Goal: Task Accomplishment & Management: Use online tool/utility

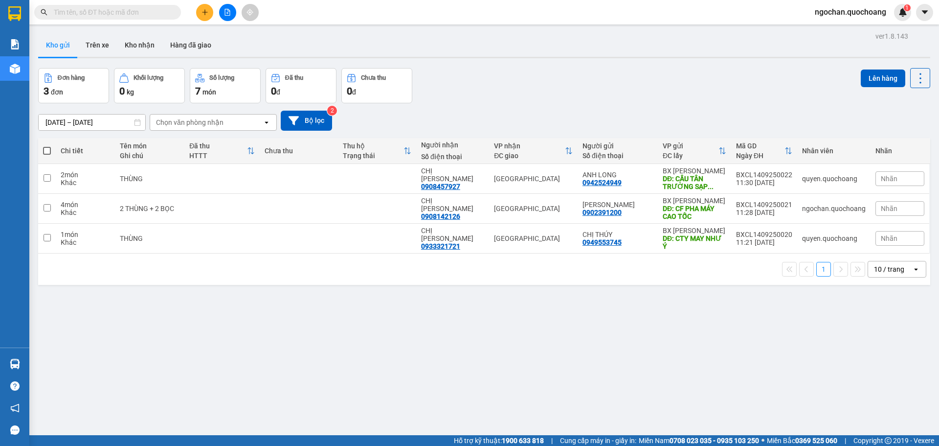
click at [205, 12] on icon "plus" at bounding box center [204, 12] width 7 height 7
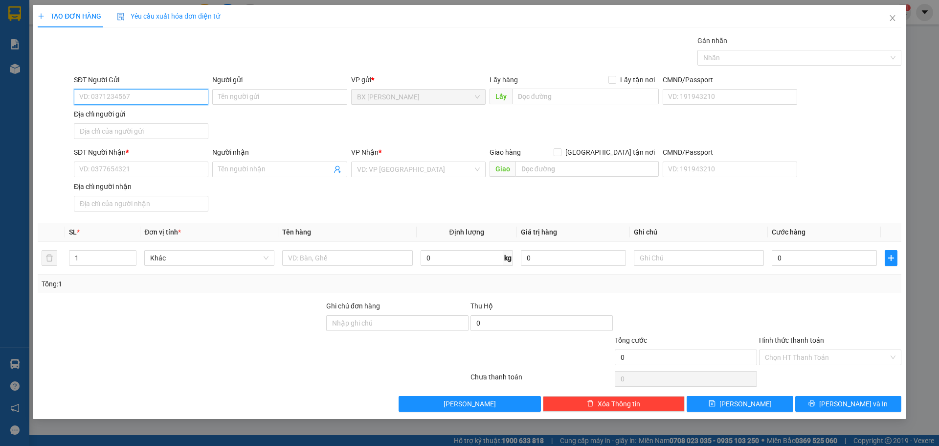
click at [155, 97] on input "SĐT Người Gửi" at bounding box center [141, 97] width 134 height 16
type input "0939114802"
click at [143, 119] on div "0939114802 - [PERSON_NAME] NGA" at bounding box center [141, 116] width 123 height 11
type input "[PERSON_NAME] NGA"
type input "0939114802"
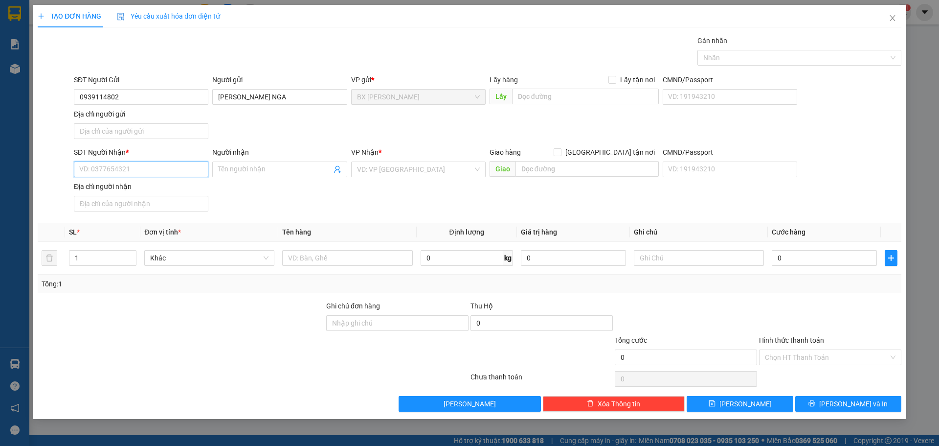
click at [160, 177] on input "SĐT Người Nhận *" at bounding box center [141, 169] width 134 height 16
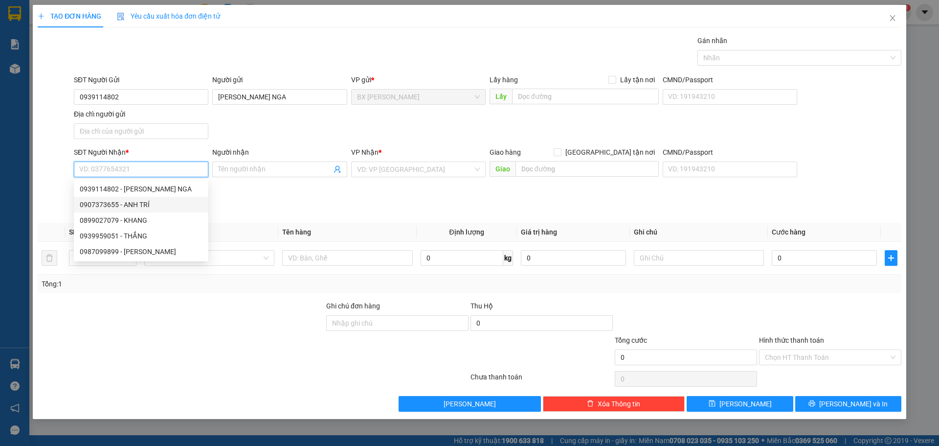
click at [155, 209] on div "0907373655 - ANH TRÍ" at bounding box center [141, 204] width 123 height 11
type input "0907373655"
type input "ANH TRÍ"
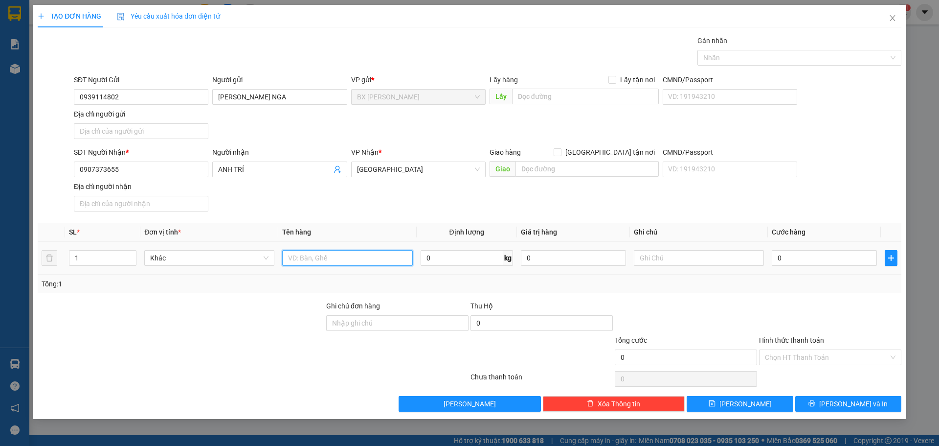
click at [303, 258] on input "text" at bounding box center [347, 258] width 130 height 16
type input "THÙNG"
click at [815, 257] on input "0" at bounding box center [824, 258] width 105 height 16
type input "5"
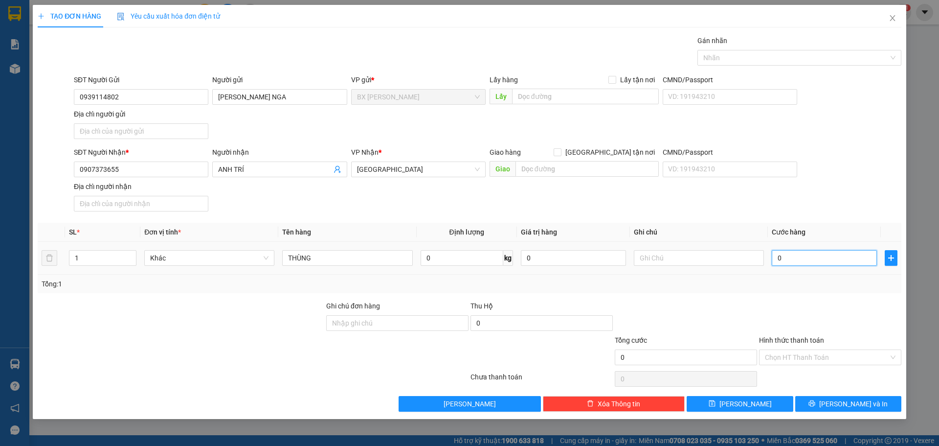
type input "5"
type input "50"
type input "500"
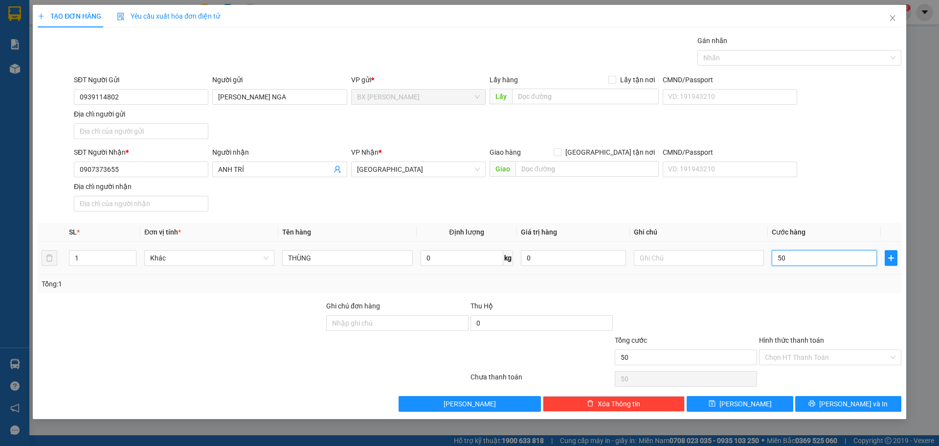
type input "500"
type input "5.000"
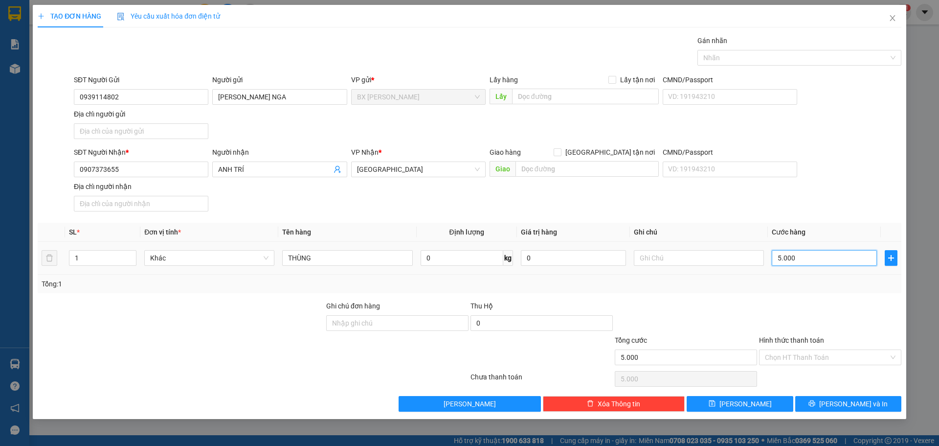
type input "50.000"
click at [894, 356] on div "Chọn HT Thanh Toán" at bounding box center [830, 357] width 142 height 16
type input "50.000"
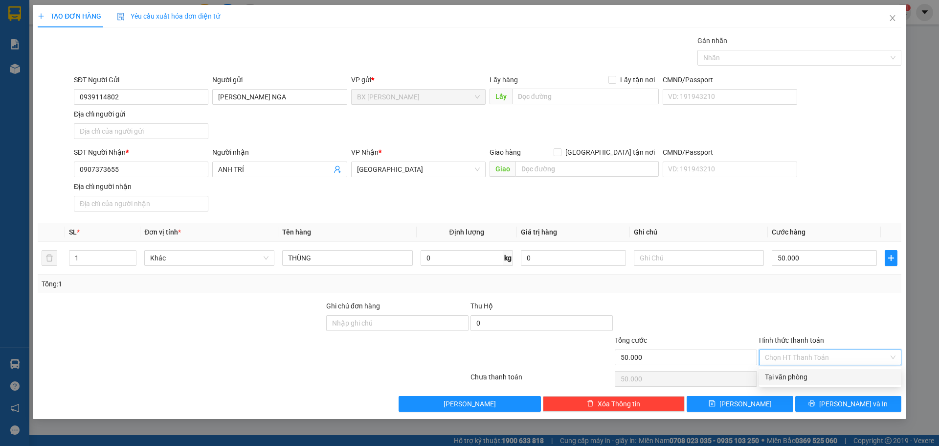
click at [849, 382] on div "Tại văn phòng" at bounding box center [830, 377] width 142 height 16
type input "0"
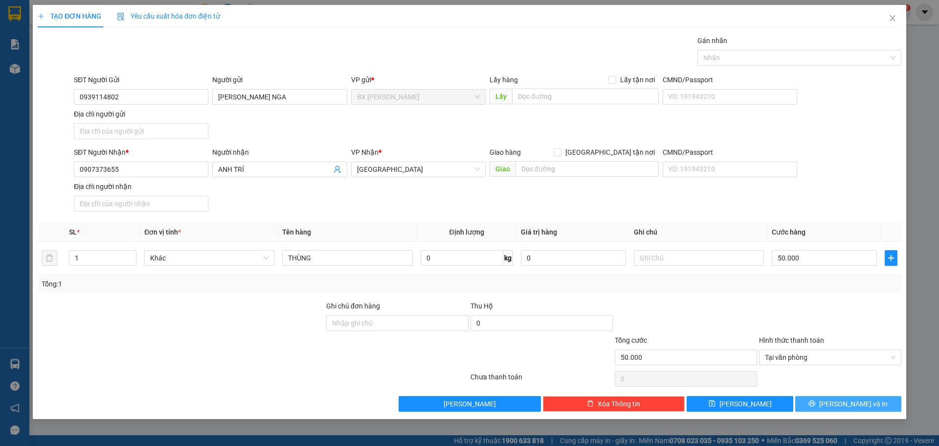
click at [859, 401] on span "[PERSON_NAME] và In" at bounding box center [853, 403] width 68 height 11
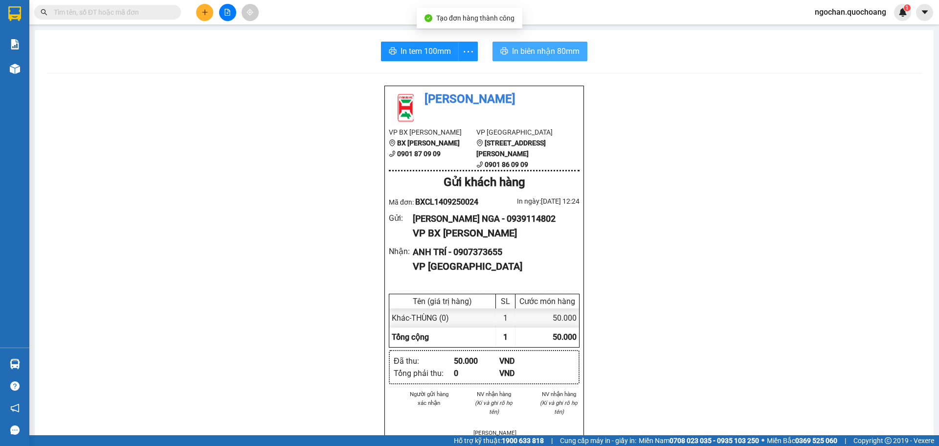
click at [533, 46] on span "In biên nhận 80mm" at bounding box center [545, 51] width 67 height 12
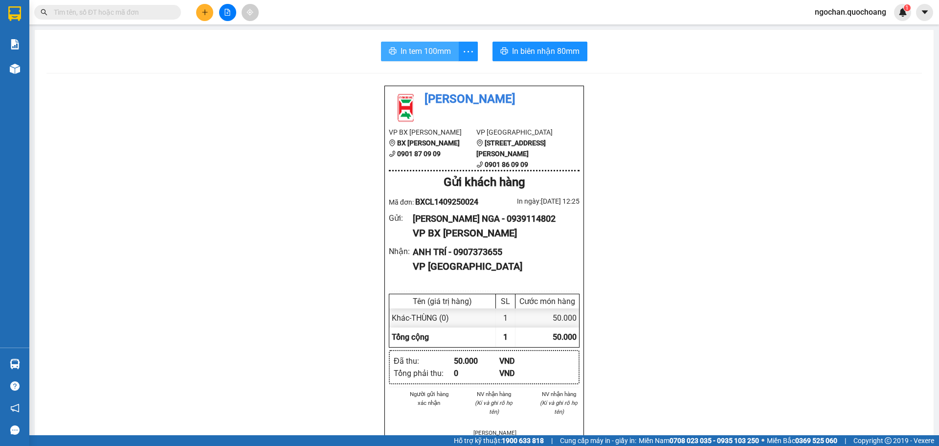
click at [420, 49] on span "In tem 100mm" at bounding box center [426, 51] width 50 height 12
click at [435, 53] on span "In tem 100mm" at bounding box center [426, 51] width 50 height 12
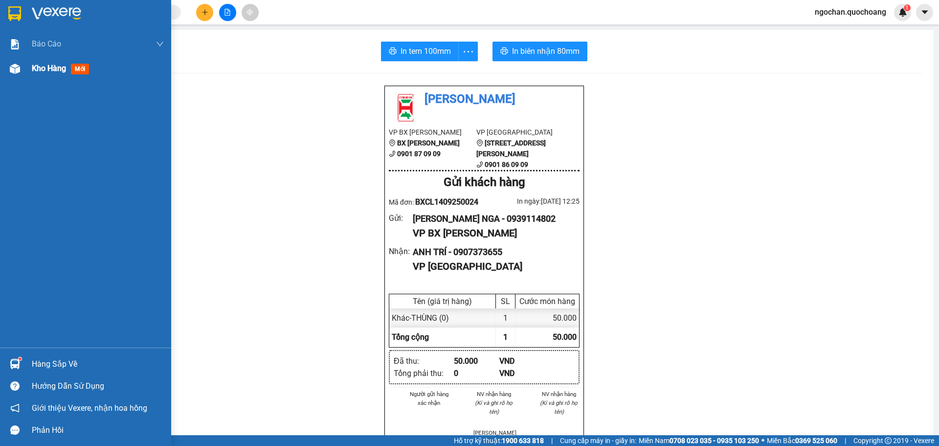
click at [22, 69] on div at bounding box center [14, 68] width 17 height 17
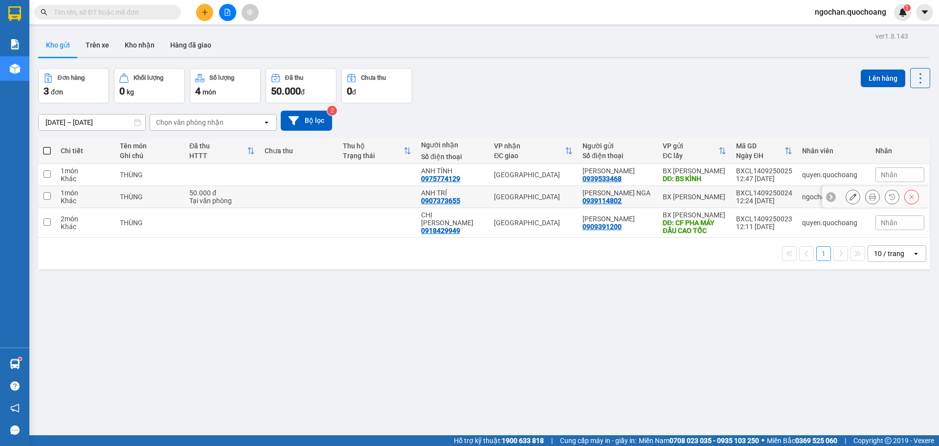
click at [47, 196] on input "checkbox" at bounding box center [47, 195] width 7 height 7
checkbox input "true"
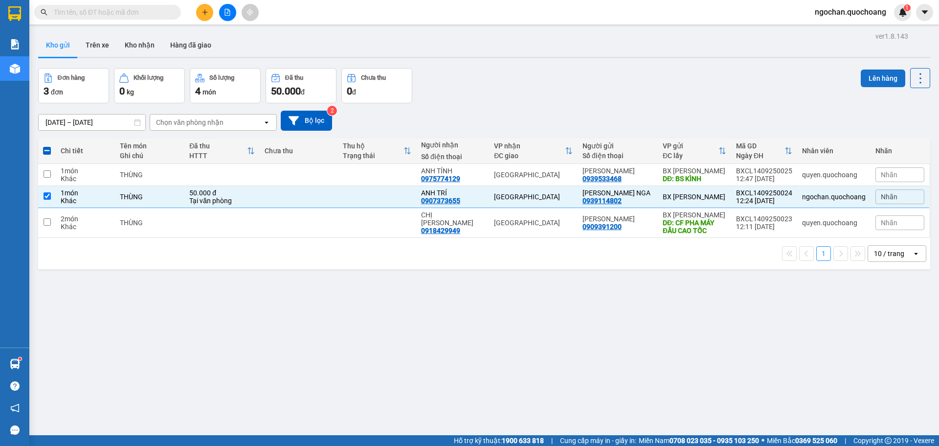
click at [868, 80] on button "Lên hàng" at bounding box center [883, 78] width 45 height 18
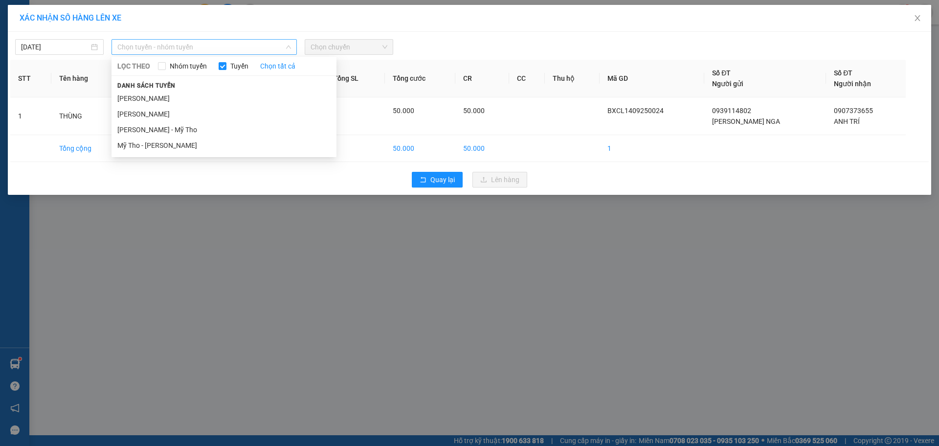
click at [291, 43] on div "Chọn tuyến - nhóm tuyến" at bounding box center [204, 47] width 185 height 16
click at [194, 98] on li "[PERSON_NAME]" at bounding box center [224, 98] width 225 height 16
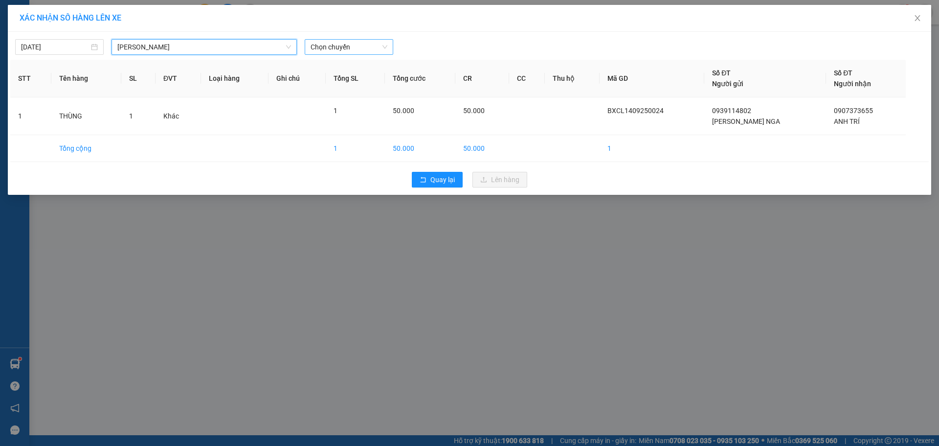
click at [384, 46] on span "Chọn chuyến" at bounding box center [349, 47] width 77 height 15
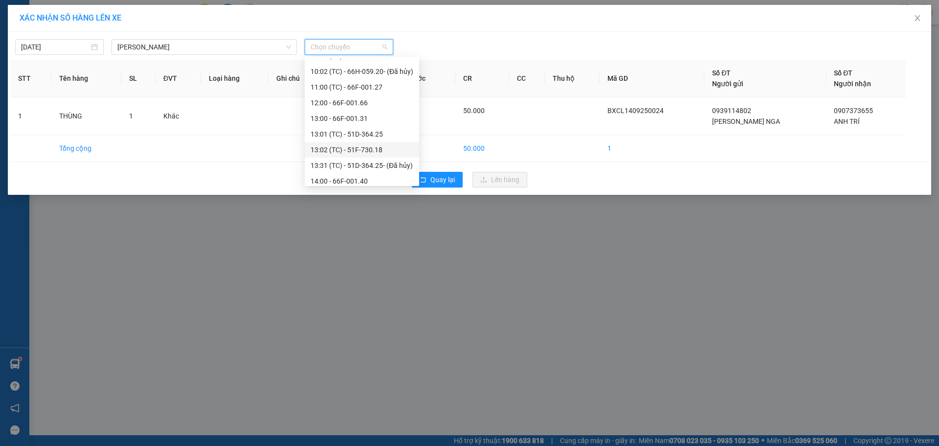
scroll to position [293, 0]
click at [380, 133] on div "13:02 (TC) - 51F-730.18" at bounding box center [362, 133] width 103 height 11
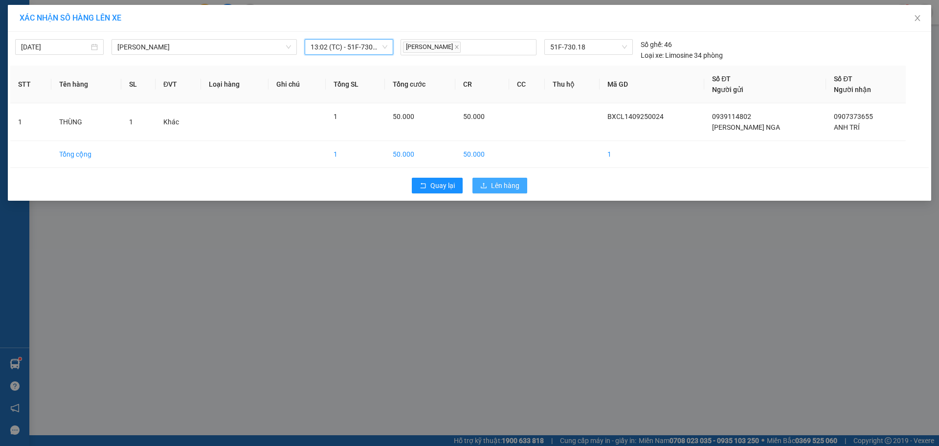
click at [504, 185] on span "Lên hàng" at bounding box center [505, 185] width 28 height 11
